Goal: Task Accomplishment & Management: Complete application form

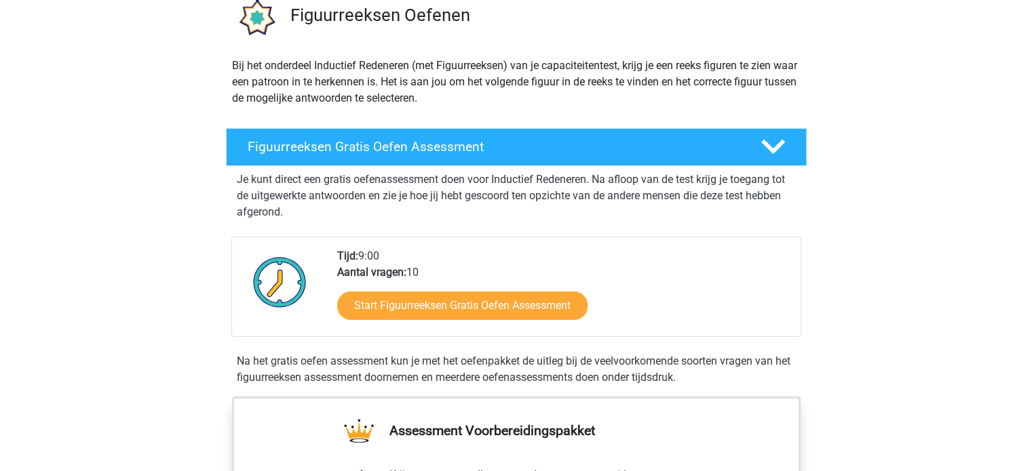
scroll to position [136, 0]
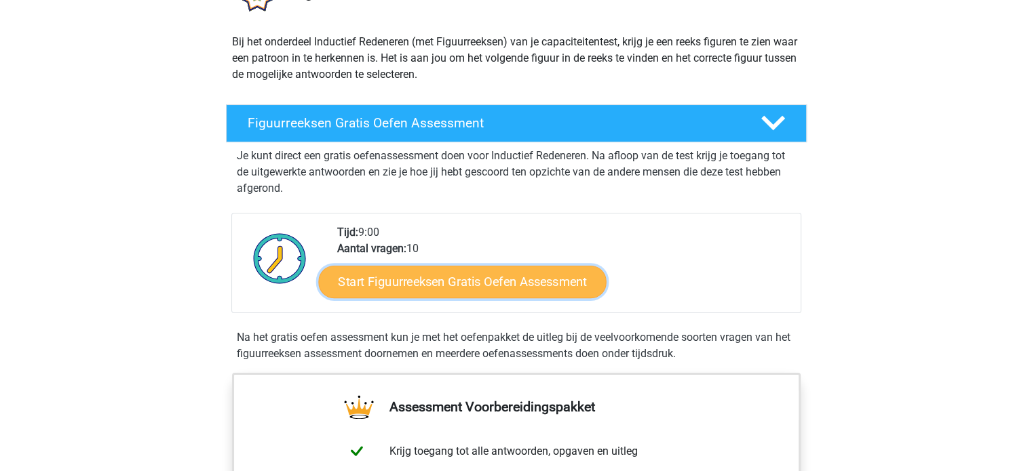
click at [450, 288] on link "Start Figuurreeksen Gratis Oefen Assessment" at bounding box center [462, 281] width 288 height 33
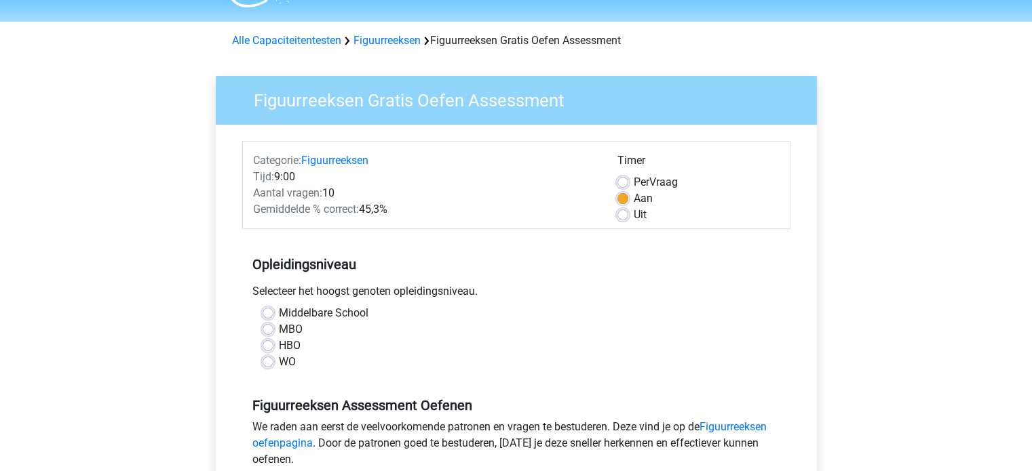
scroll to position [68, 0]
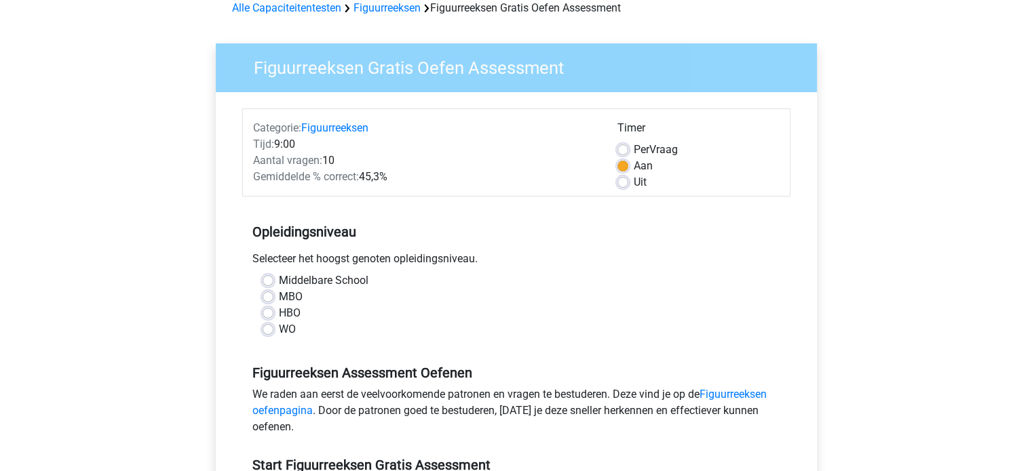
click at [274, 314] on div "HBO" at bounding box center [515, 313] width 507 height 16
click at [279, 311] on label "HBO" at bounding box center [290, 313] width 22 height 16
click at [271, 311] on input "HBO" at bounding box center [267, 312] width 11 height 14
radio input "true"
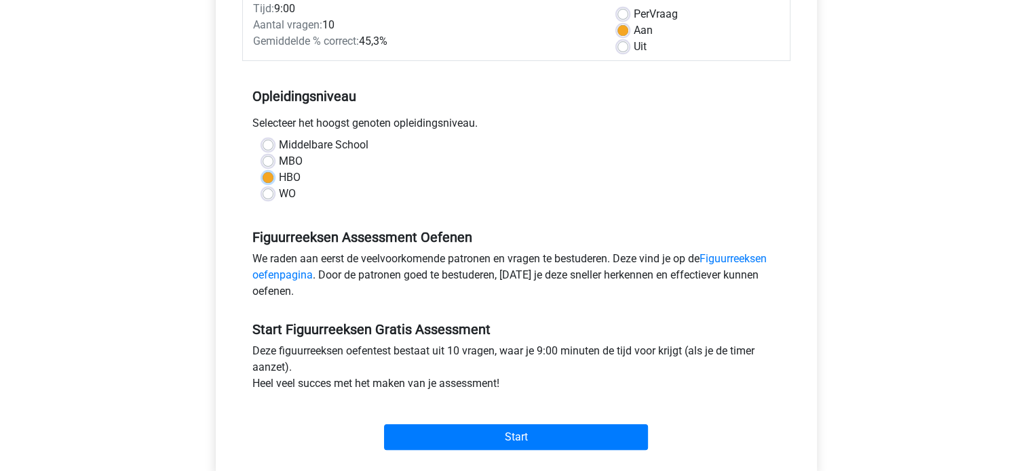
scroll to position [271, 0]
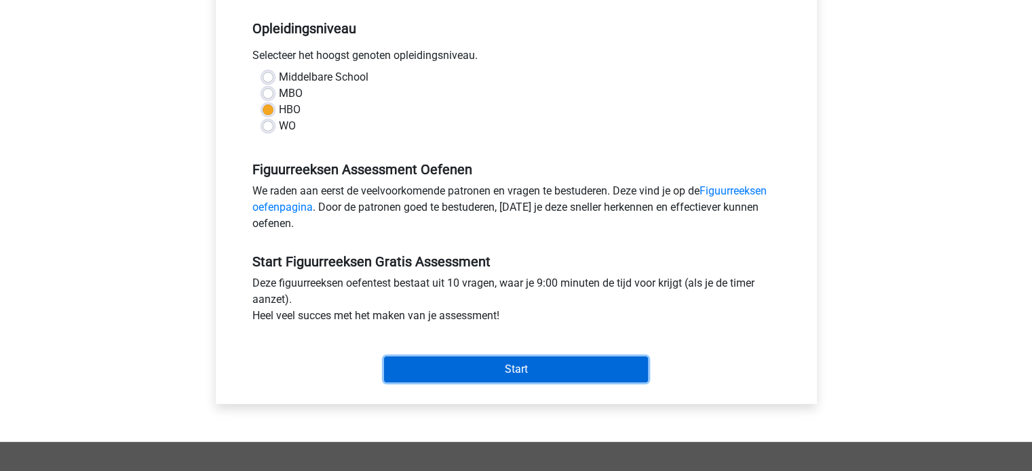
click at [498, 366] on input "Start" at bounding box center [516, 370] width 264 height 26
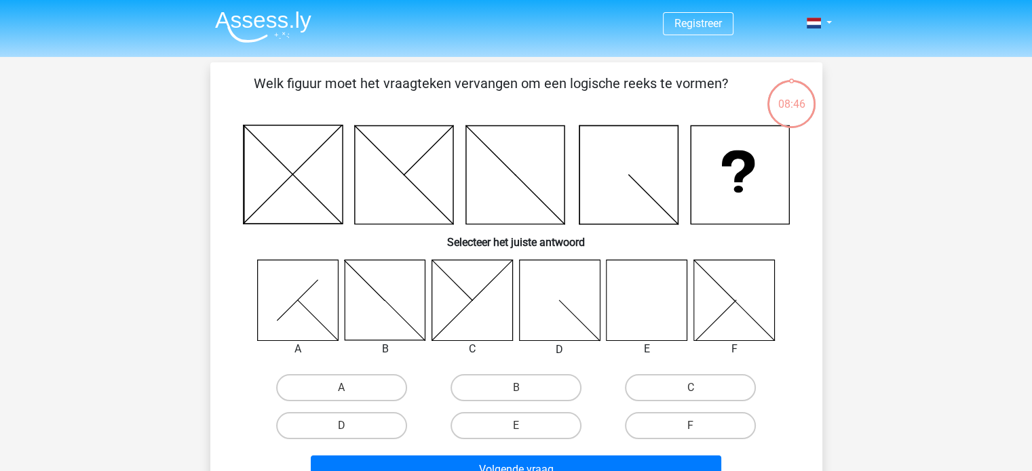
click at [648, 323] on icon at bounding box center [646, 300] width 81 height 81
click at [545, 423] on label "E" at bounding box center [515, 425] width 131 height 27
click at [524, 426] on input "E" at bounding box center [519, 430] width 9 height 9
radio input "true"
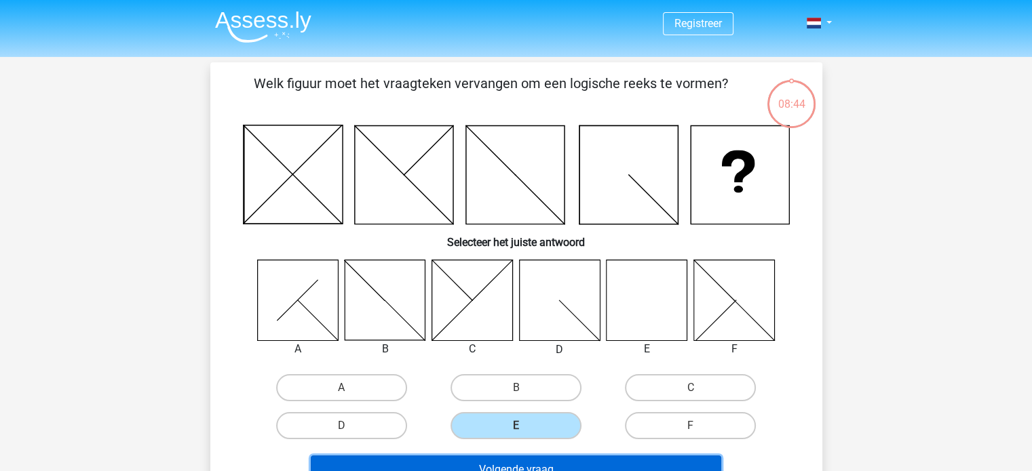
click at [586, 458] on button "Volgende vraag" at bounding box center [516, 470] width 410 height 28
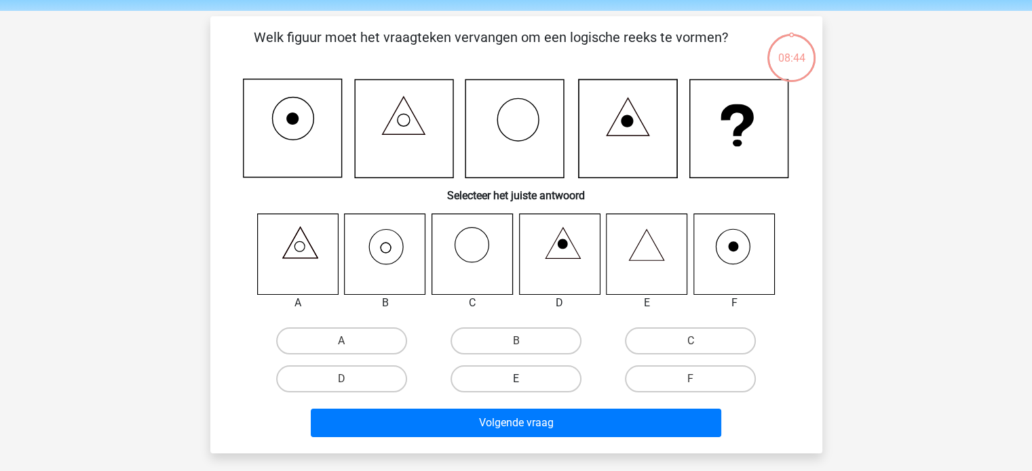
scroll to position [62, 0]
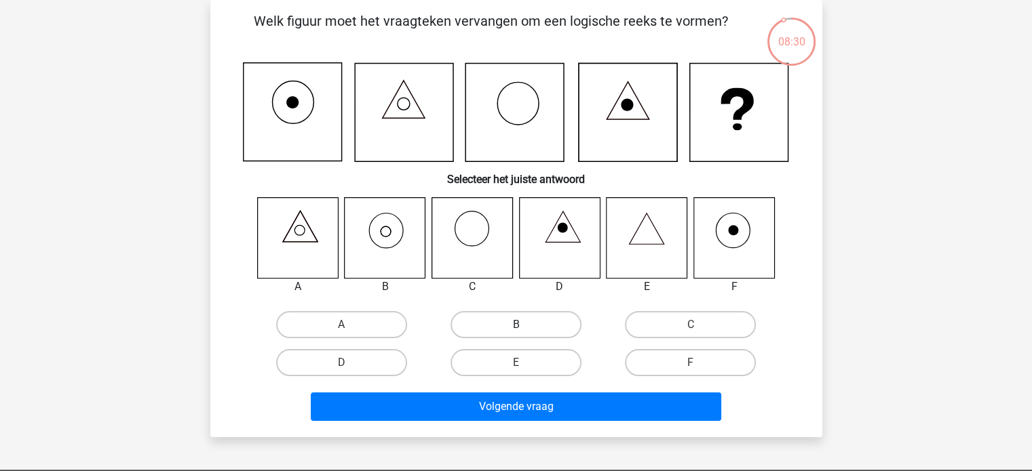
click at [502, 315] on label "B" at bounding box center [515, 324] width 131 height 27
click at [515, 325] on input "B" at bounding box center [519, 329] width 9 height 9
radio input "true"
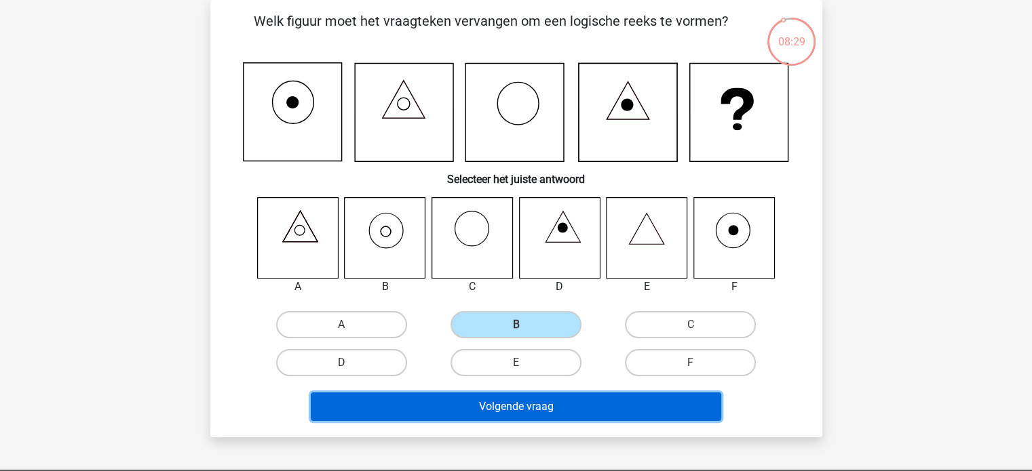
click at [548, 402] on button "Volgende vraag" at bounding box center [516, 407] width 410 height 28
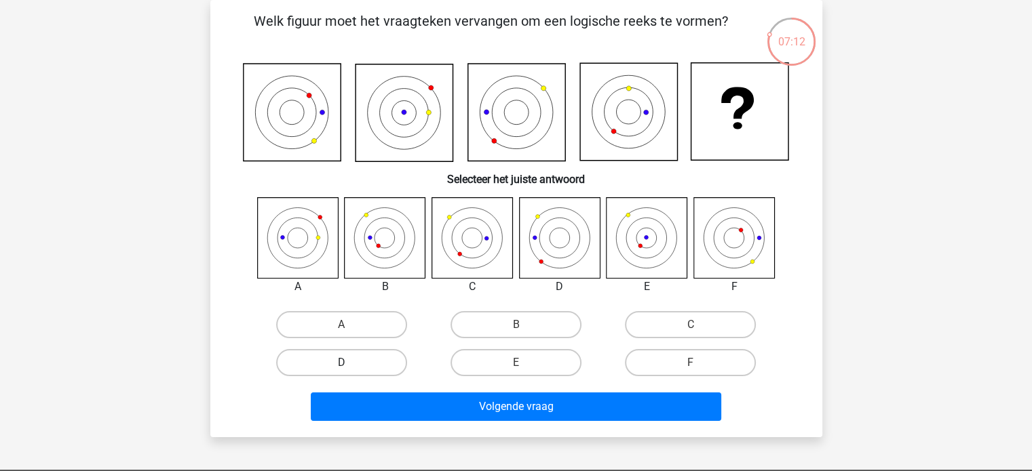
click at [360, 357] on label "D" at bounding box center [341, 362] width 131 height 27
click at [350, 363] on input "D" at bounding box center [345, 367] width 9 height 9
radio input "true"
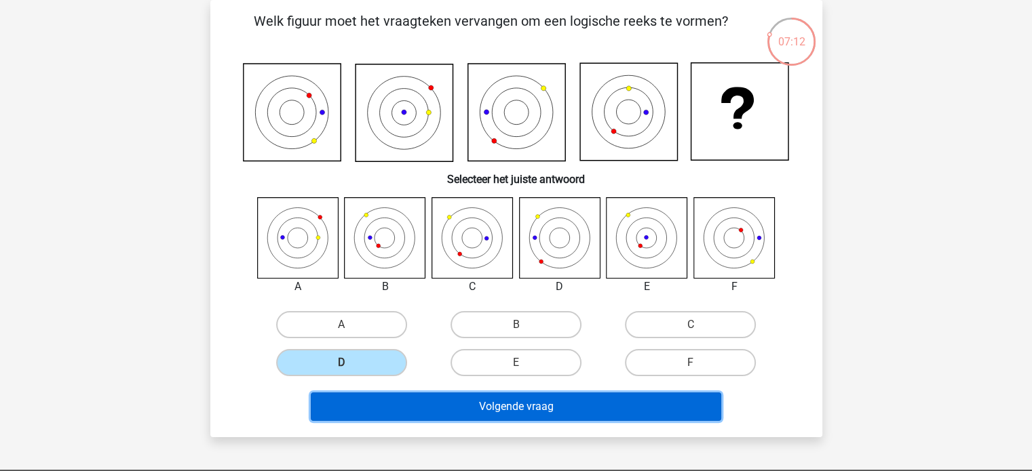
click at [484, 394] on button "Volgende vraag" at bounding box center [516, 407] width 410 height 28
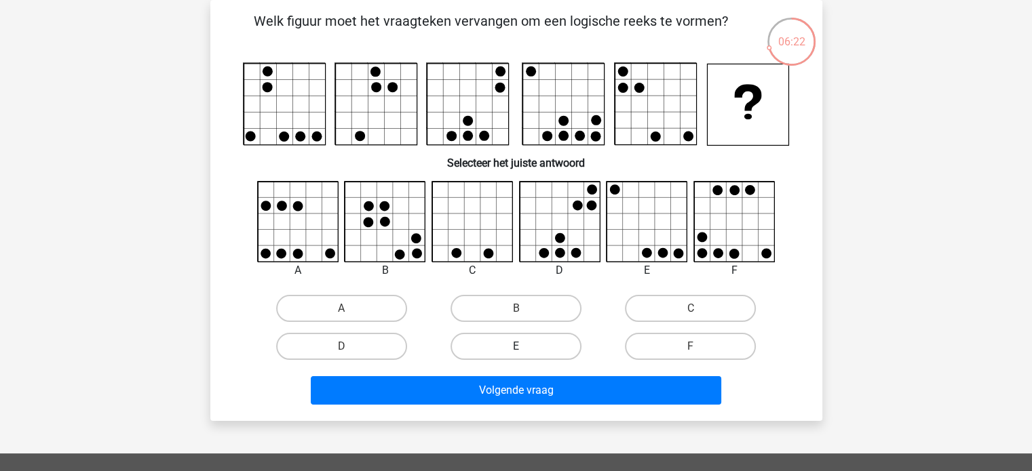
click at [508, 342] on label "E" at bounding box center [515, 346] width 131 height 27
click at [515, 347] on input "E" at bounding box center [519, 351] width 9 height 9
radio input "true"
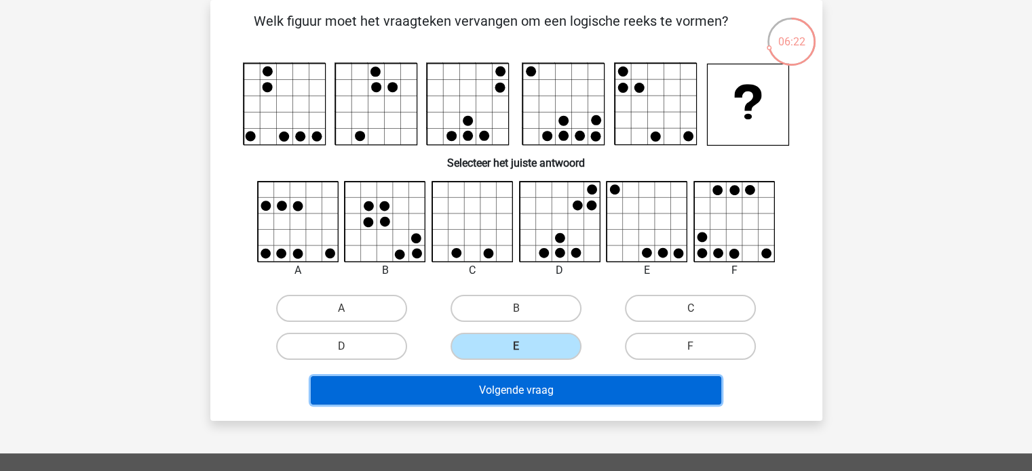
click at [572, 396] on button "Volgende vraag" at bounding box center [516, 390] width 410 height 28
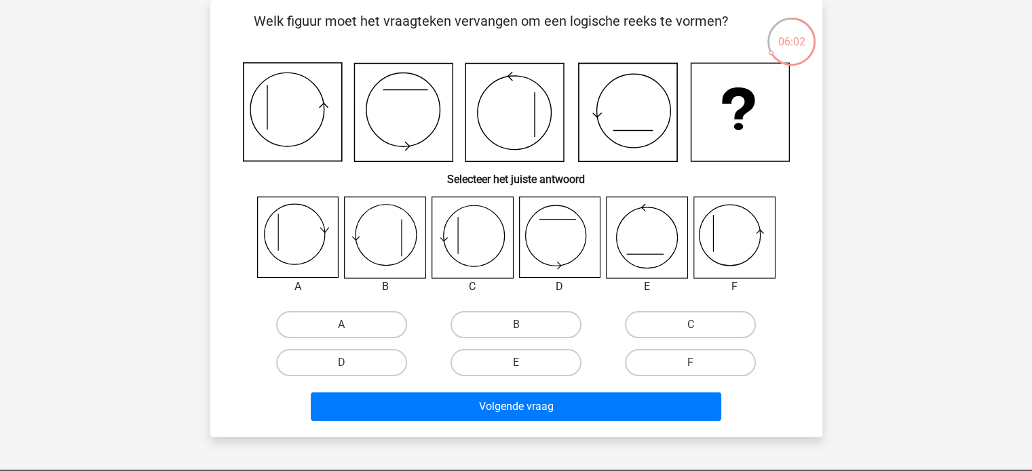
click at [282, 233] on icon at bounding box center [297, 237] width 81 height 81
click at [296, 238] on icon at bounding box center [297, 237] width 81 height 81
click at [309, 314] on label "A" at bounding box center [341, 324] width 131 height 27
click at [341, 325] on input "A" at bounding box center [345, 329] width 9 height 9
radio input "true"
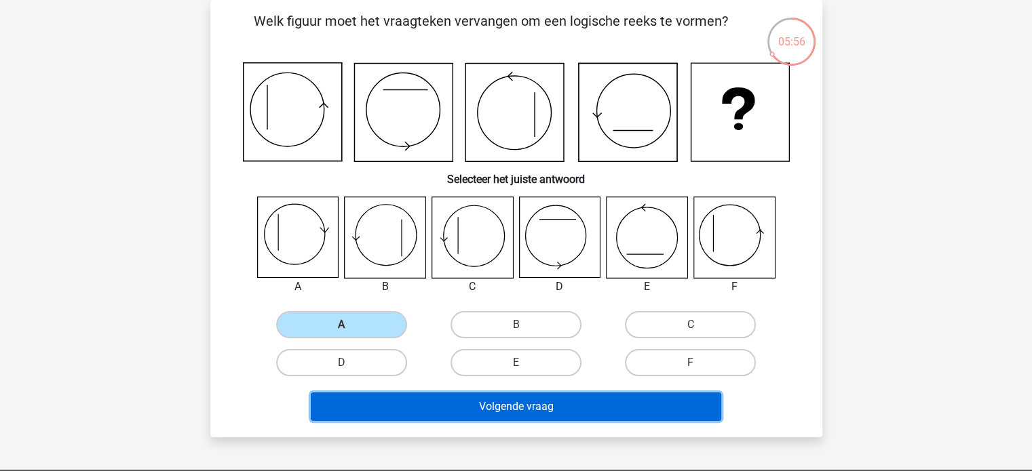
click at [518, 399] on button "Volgende vraag" at bounding box center [516, 407] width 410 height 28
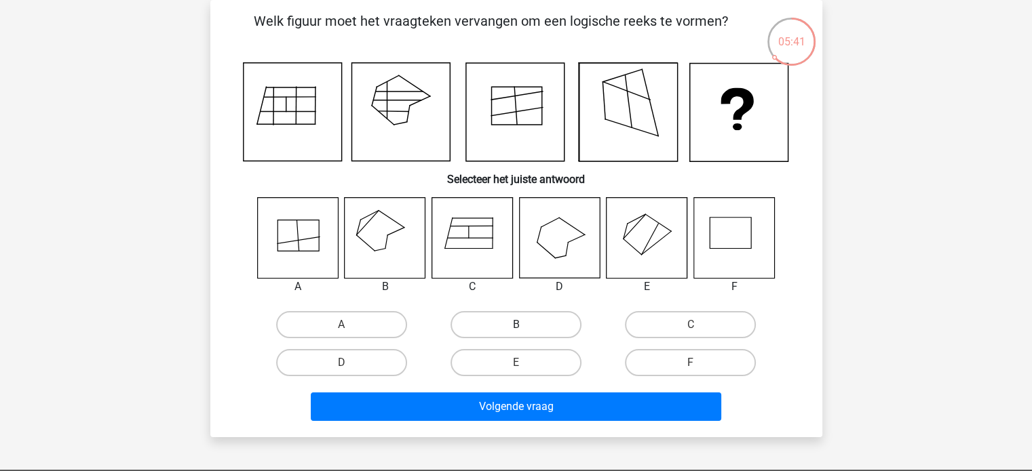
click at [505, 327] on label "B" at bounding box center [515, 324] width 131 height 27
click at [515, 327] on input "B" at bounding box center [519, 329] width 9 height 9
radio input "true"
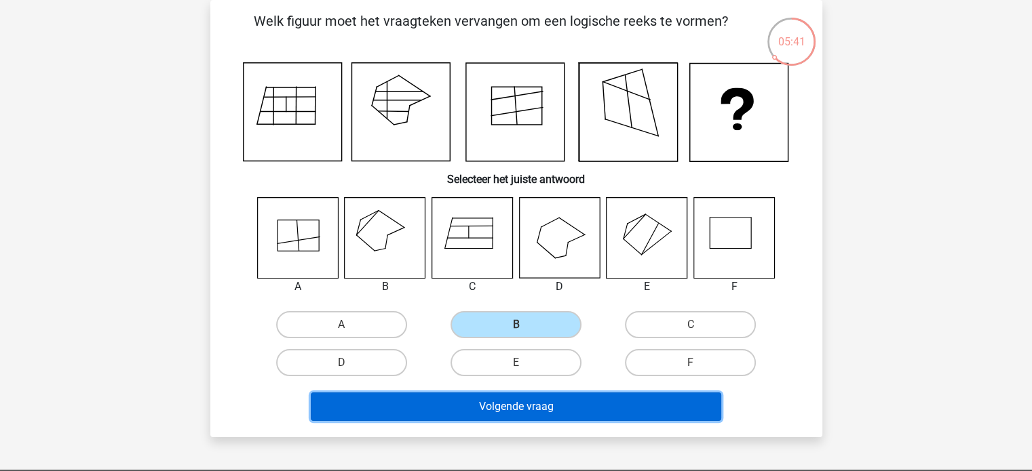
click at [543, 398] on button "Volgende vraag" at bounding box center [516, 407] width 410 height 28
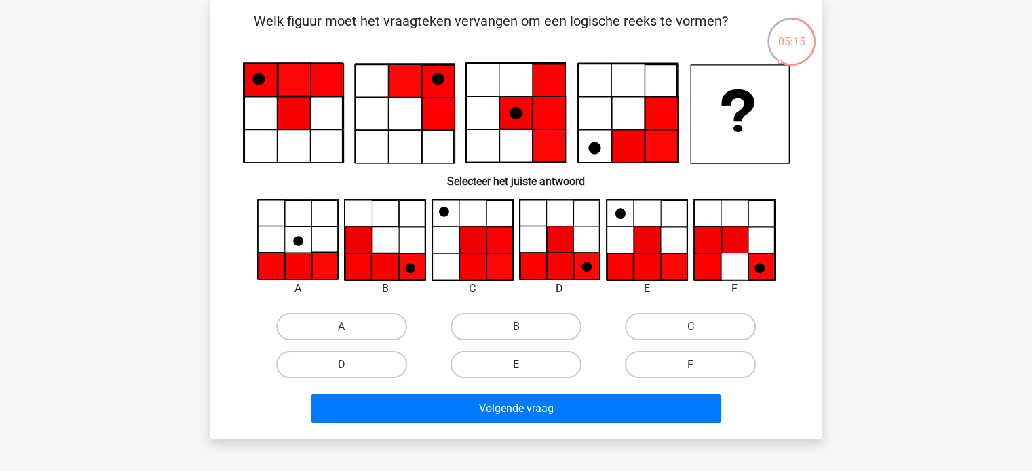
click at [547, 349] on div "E" at bounding box center [516, 365] width 174 height 38
click at [545, 364] on label "E" at bounding box center [515, 364] width 131 height 27
click at [524, 365] on input "E" at bounding box center [519, 369] width 9 height 9
radio input "true"
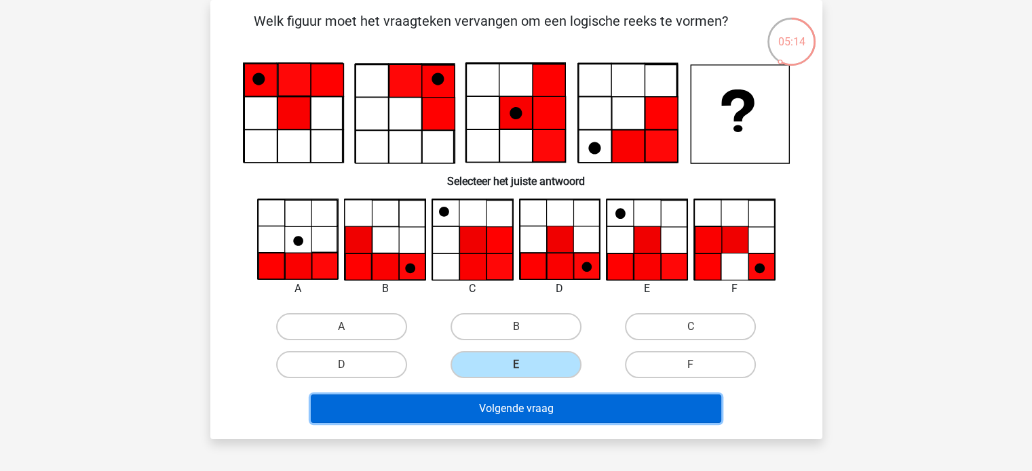
click at [558, 406] on button "Volgende vraag" at bounding box center [516, 409] width 410 height 28
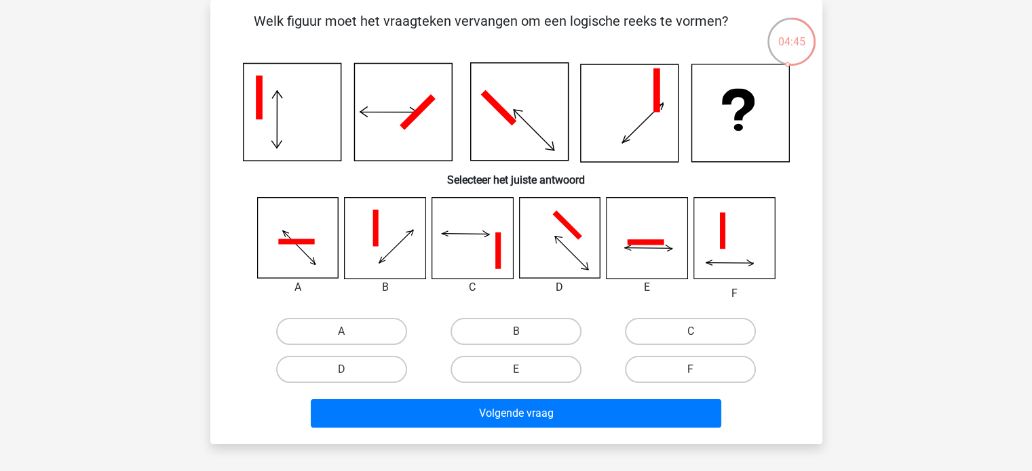
drag, startPoint x: 691, startPoint y: 323, endPoint x: 684, endPoint y: 381, distance: 58.1
click at [691, 326] on label "C" at bounding box center [690, 331] width 131 height 27
click at [691, 332] on input "C" at bounding box center [694, 336] width 9 height 9
radio input "true"
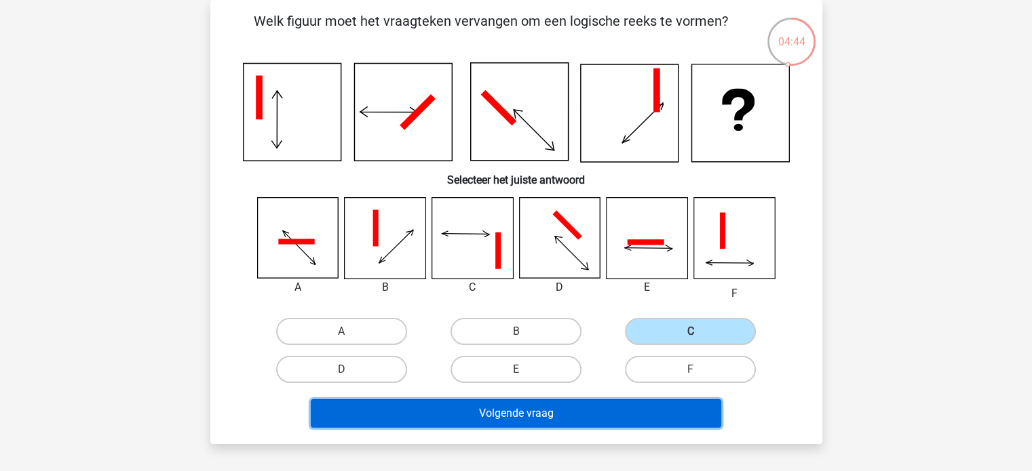
click at [682, 408] on button "Volgende vraag" at bounding box center [516, 413] width 410 height 28
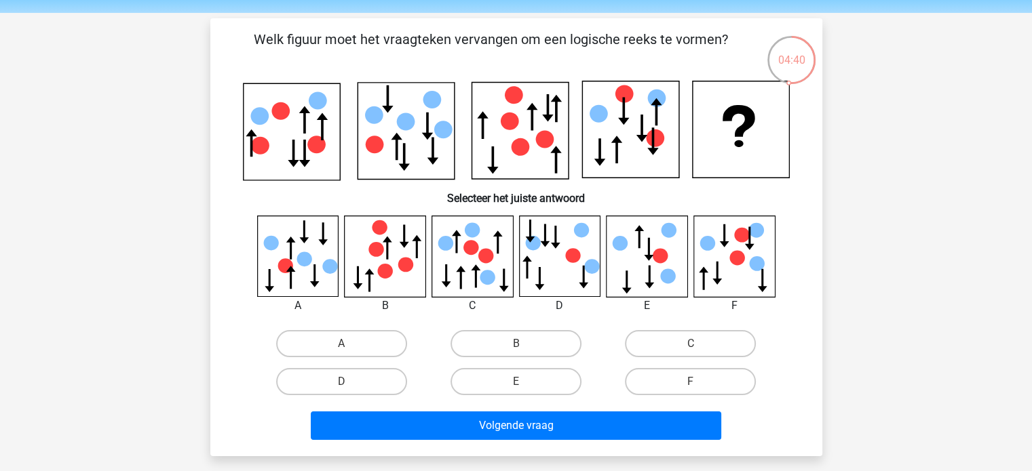
scroll to position [68, 0]
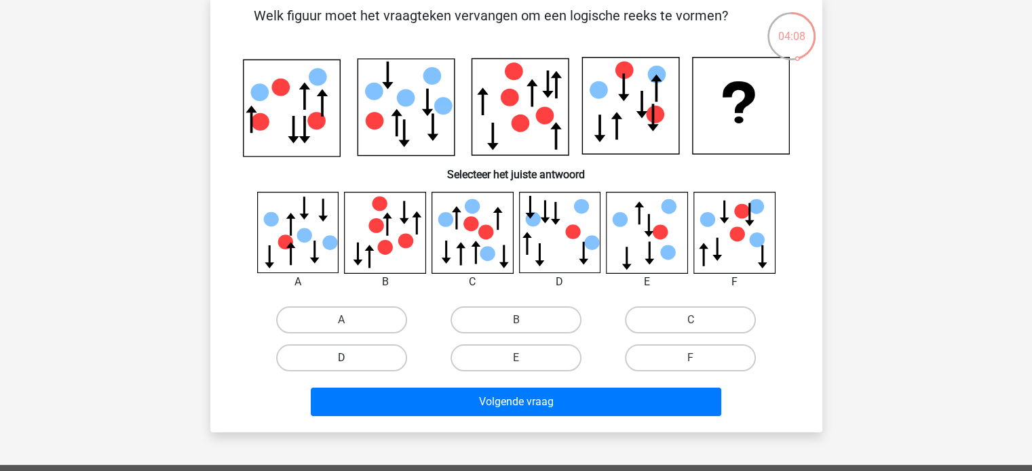
click at [345, 352] on label "D" at bounding box center [341, 358] width 131 height 27
click at [345, 358] on input "D" at bounding box center [345, 362] width 9 height 9
radio input "true"
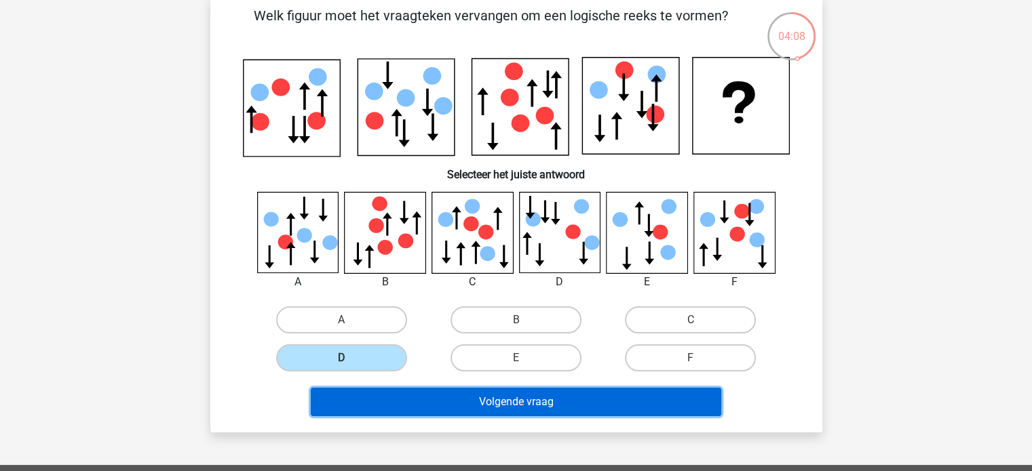
click at [510, 404] on button "Volgende vraag" at bounding box center [516, 402] width 410 height 28
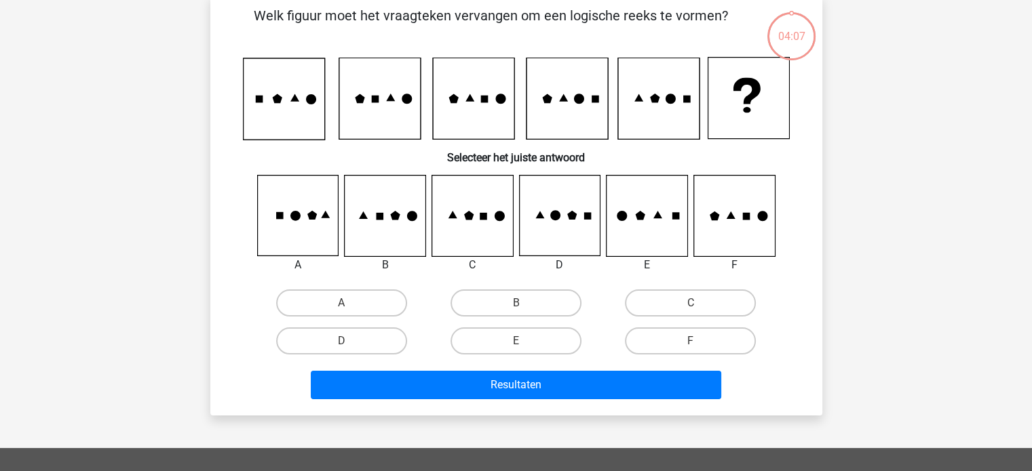
scroll to position [62, 0]
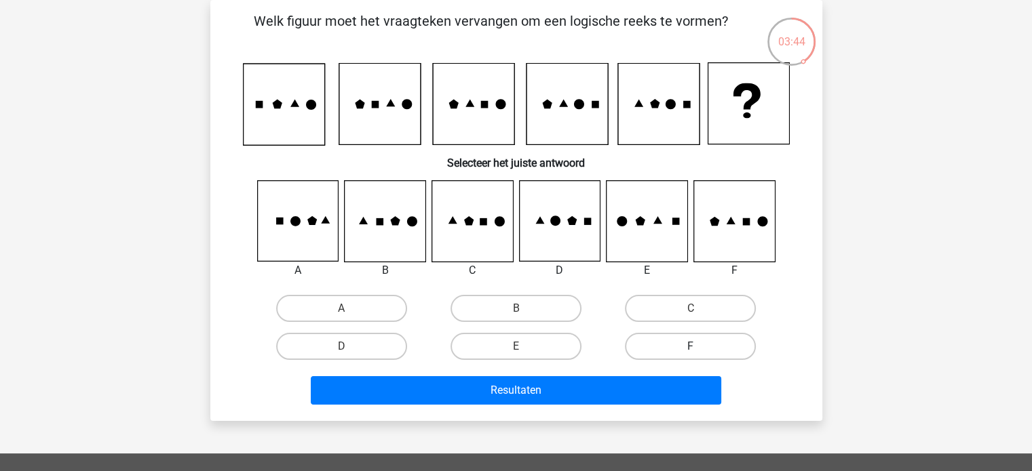
click at [711, 337] on label "F" at bounding box center [690, 346] width 131 height 27
click at [699, 347] on input "F" at bounding box center [694, 351] width 9 height 9
radio input "true"
click at [685, 373] on div "Resultaten" at bounding box center [516, 388] width 568 height 45
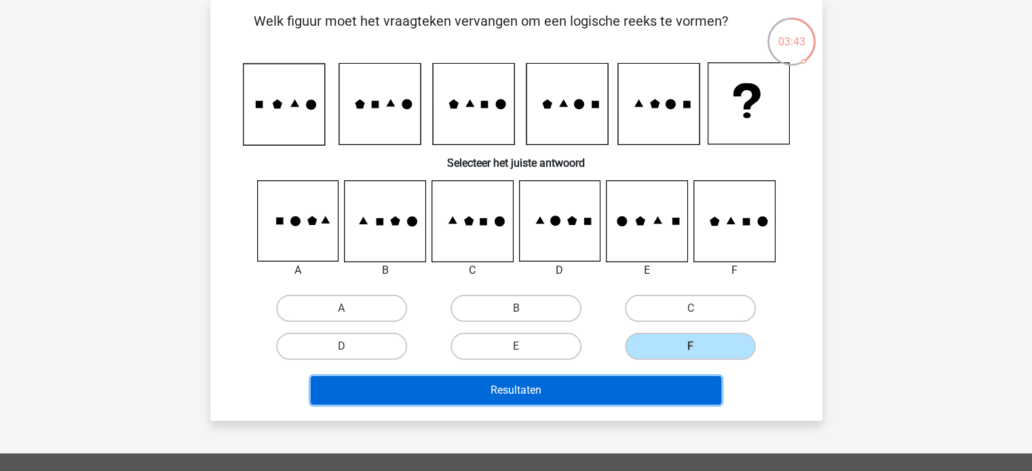
click at [685, 379] on button "Resultaten" at bounding box center [516, 390] width 410 height 28
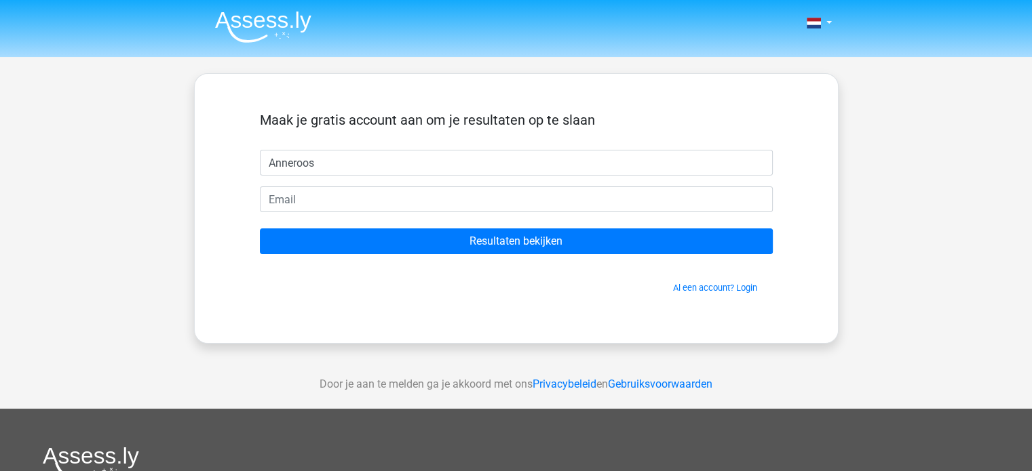
type input "Anneroos"
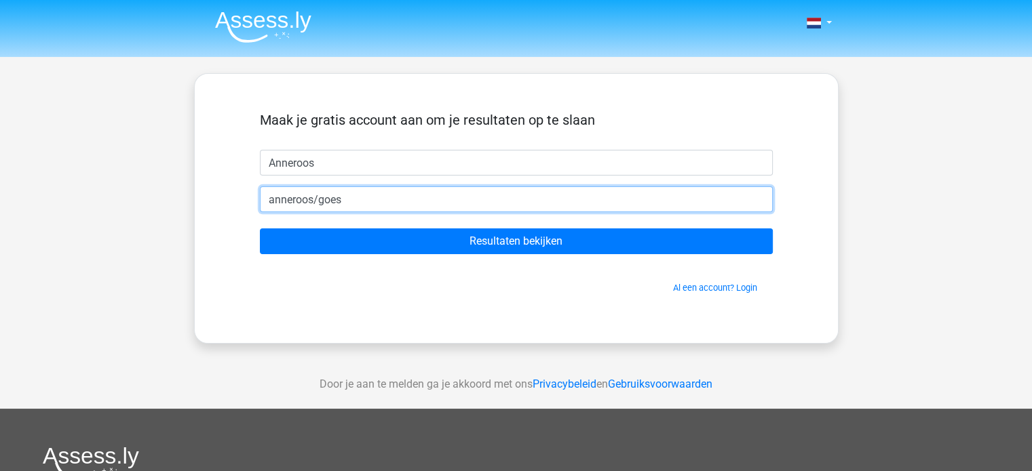
click at [317, 201] on input "anneroos/goes" at bounding box center [516, 200] width 513 height 26
click at [366, 201] on input "anneroos-goes" at bounding box center [516, 200] width 513 height 26
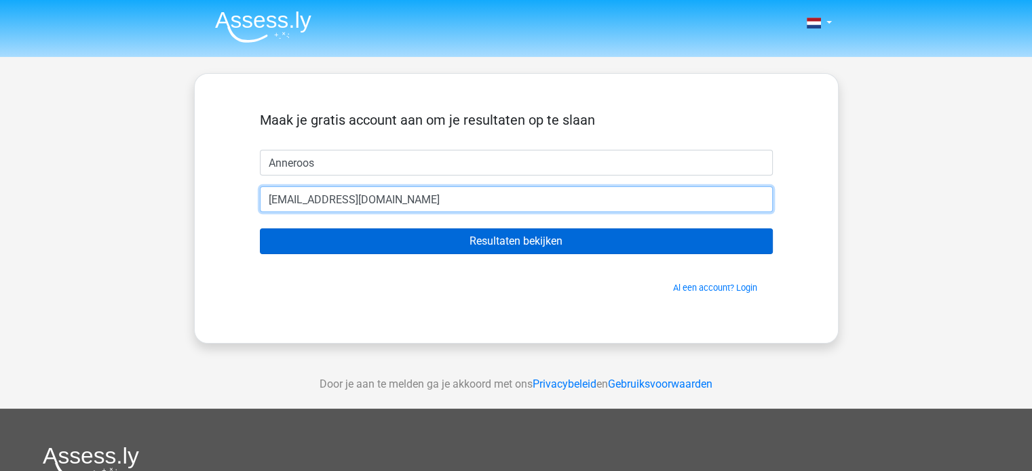
type input "[EMAIL_ADDRESS][DOMAIN_NAME]"
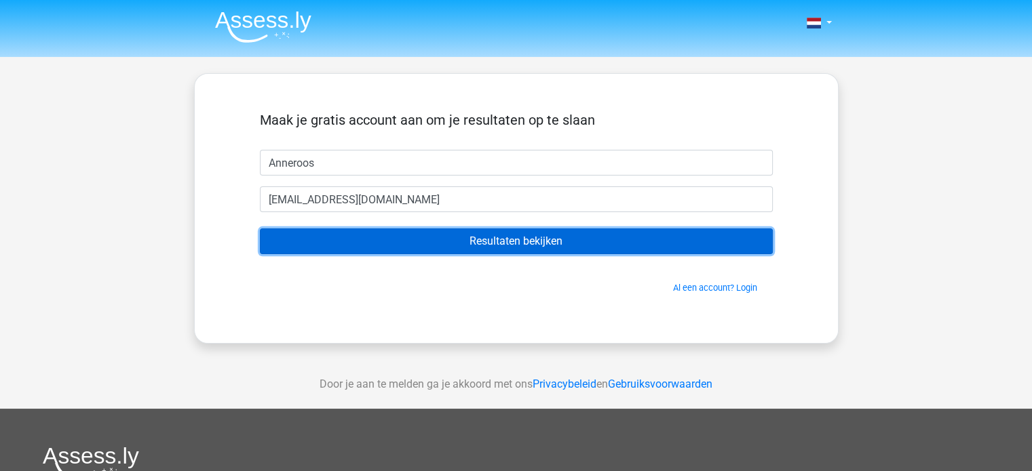
click at [505, 244] on input "Resultaten bekijken" at bounding box center [516, 242] width 513 height 26
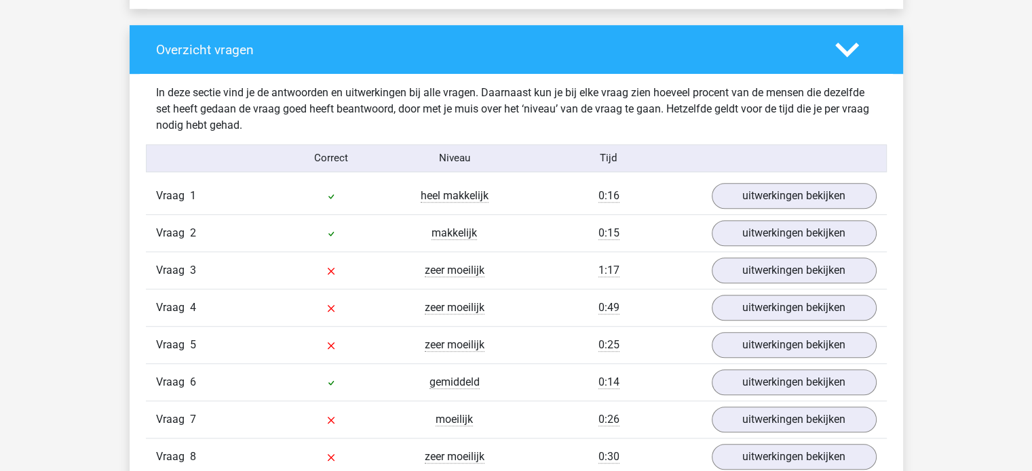
scroll to position [1017, 0]
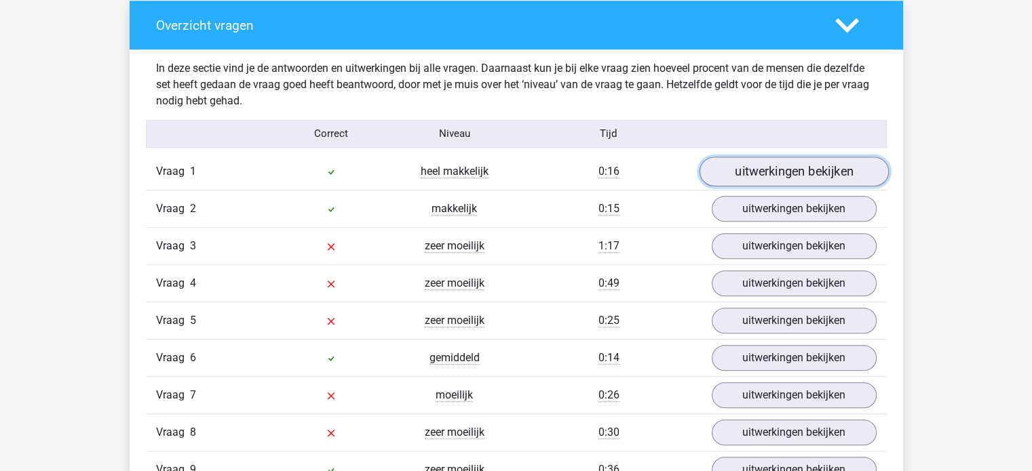
click at [798, 173] on link "uitwerkingen bekijken" at bounding box center [793, 172] width 189 height 30
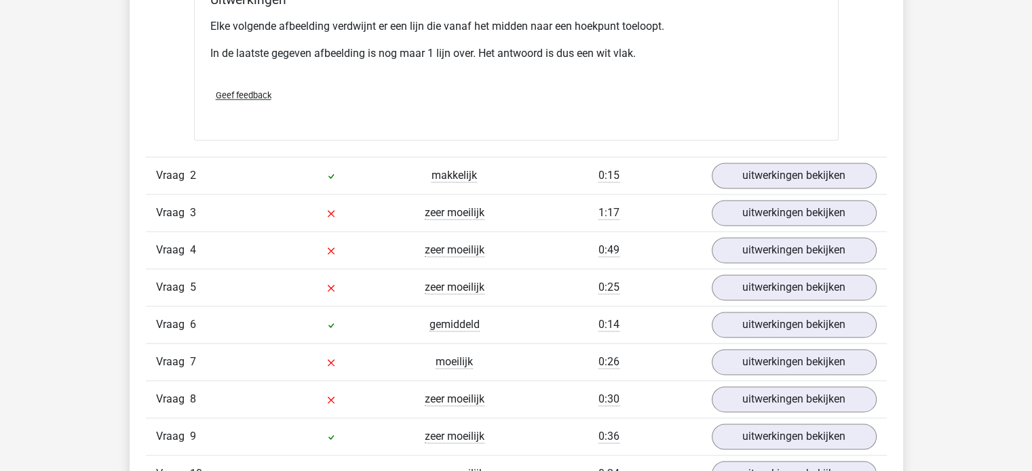
scroll to position [1899, 0]
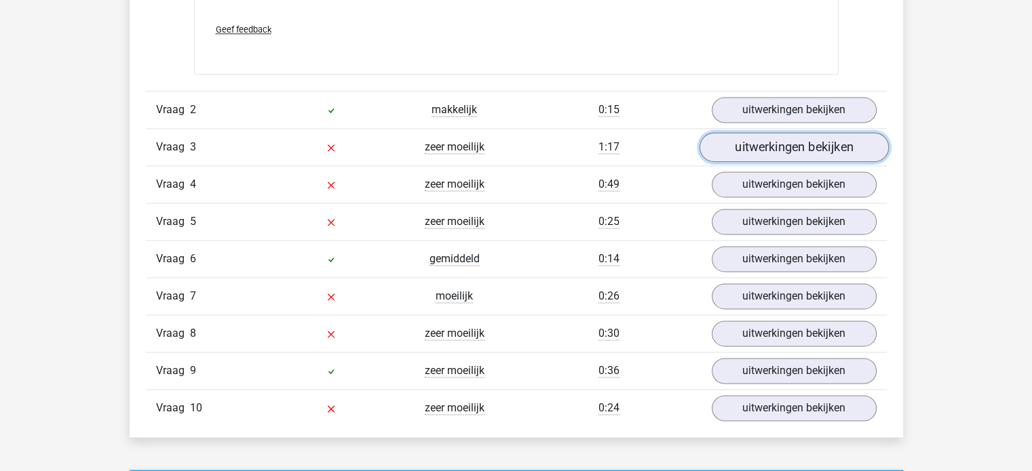
click at [736, 153] on link "uitwerkingen bekijken" at bounding box center [793, 147] width 189 height 30
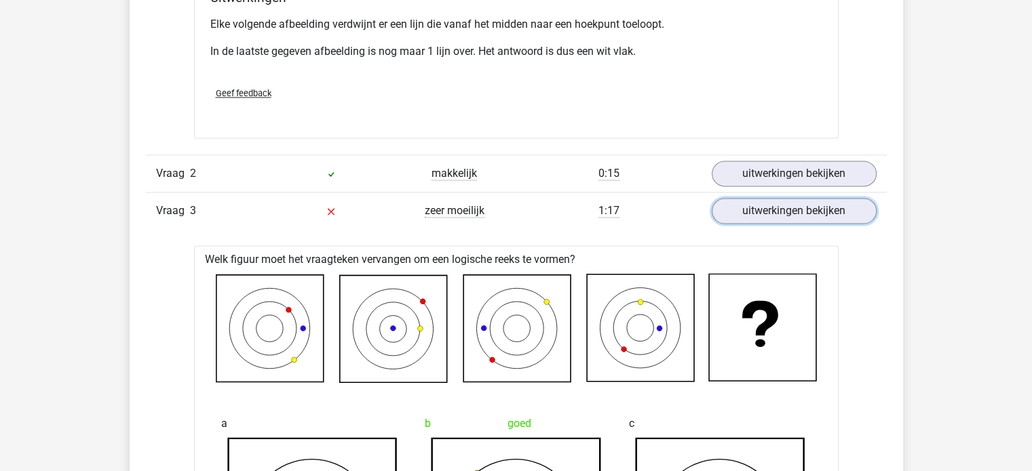
scroll to position [1695, 0]
